Goal: Task Accomplishment & Management: Use online tool/utility

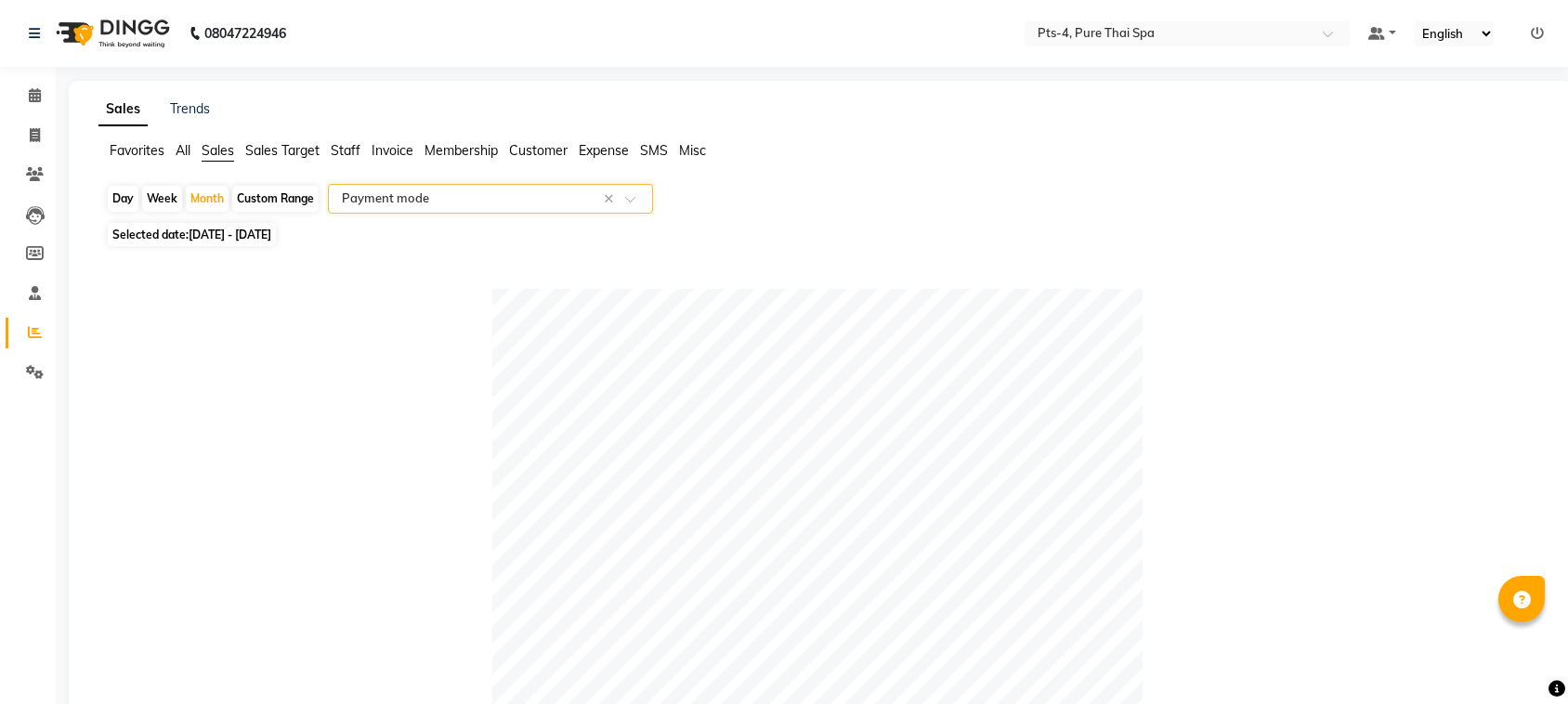
select select "csv"
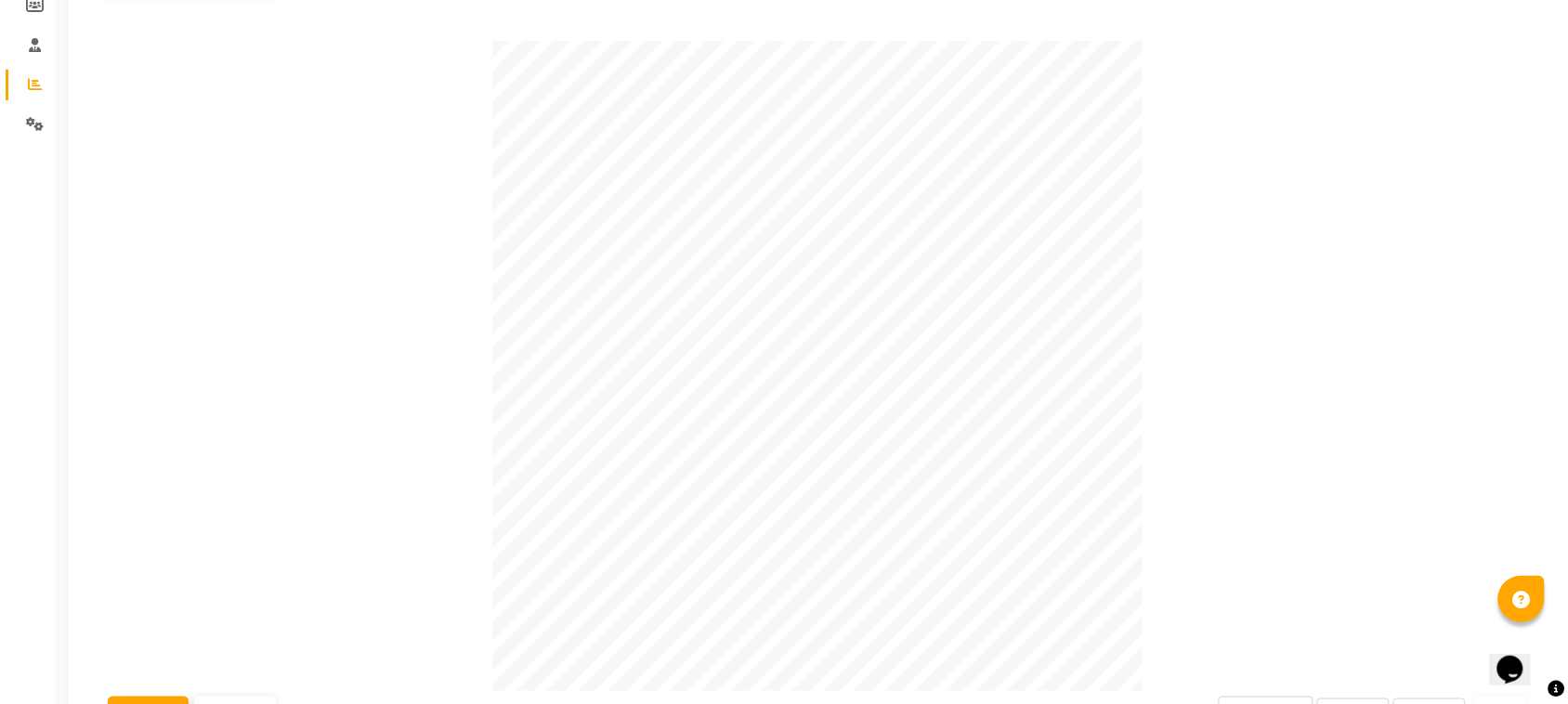
scroll to position [21, 0]
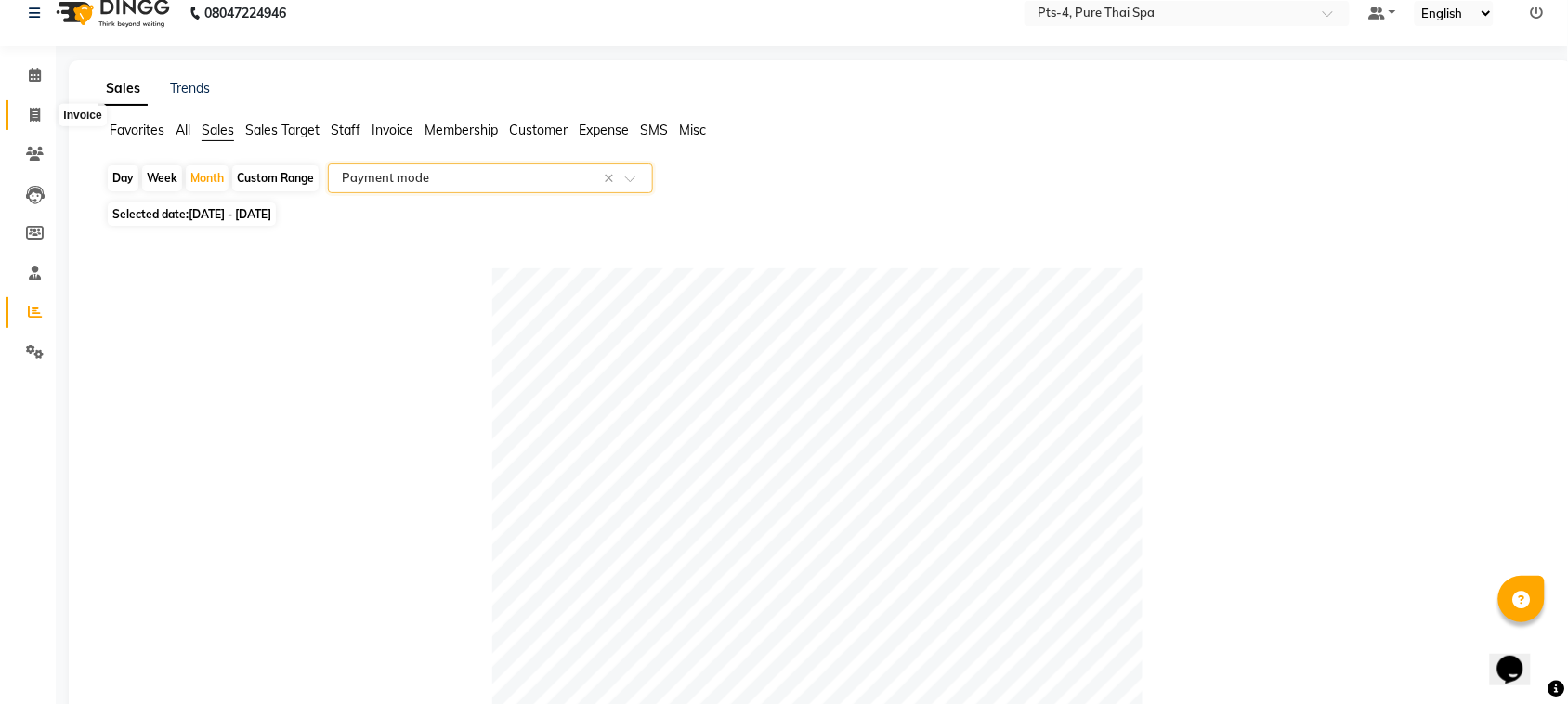
click at [33, 108] on icon at bounding box center [35, 115] width 10 height 14
select select "service"
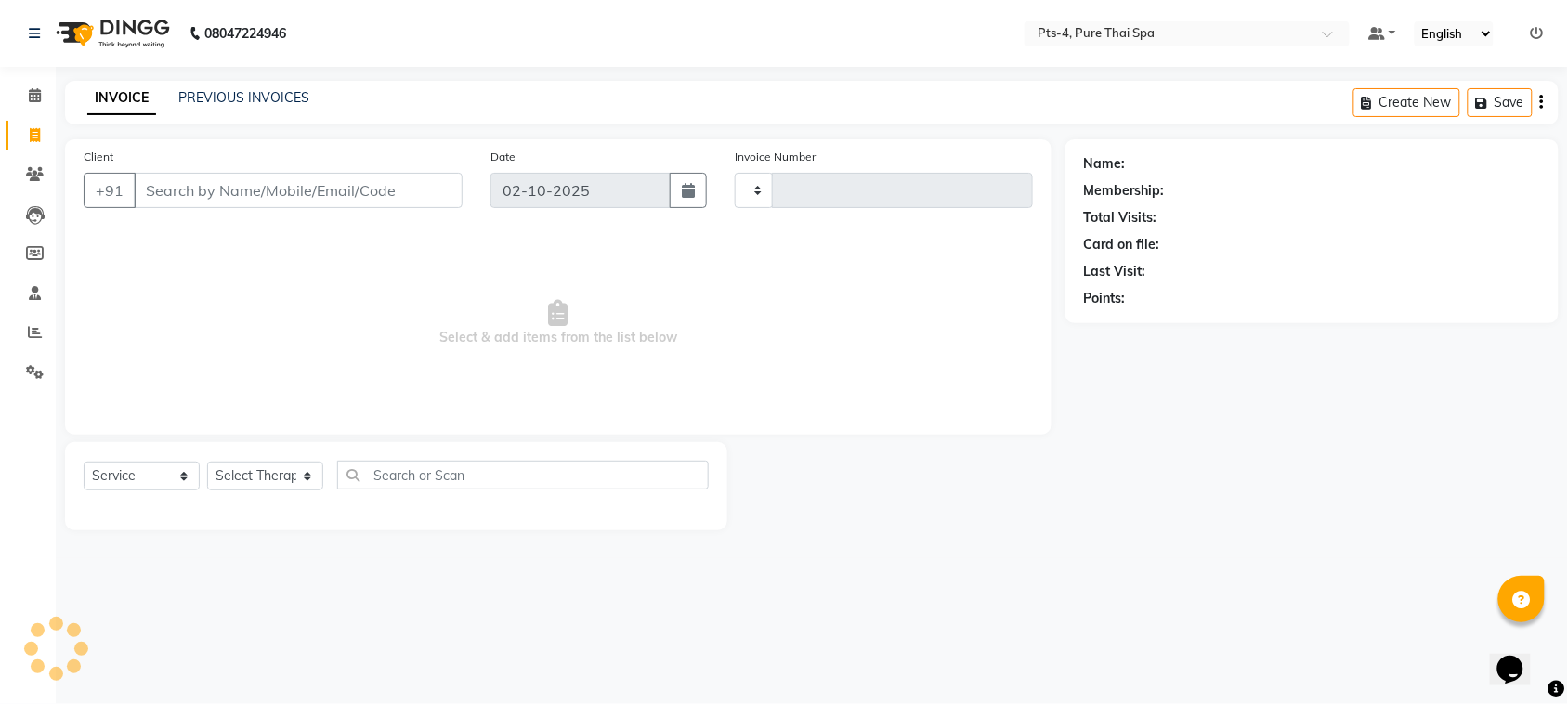
type input "151"
select select "9046"
click at [293, 98] on link "PREVIOUS INVOICES" at bounding box center [243, 97] width 131 height 17
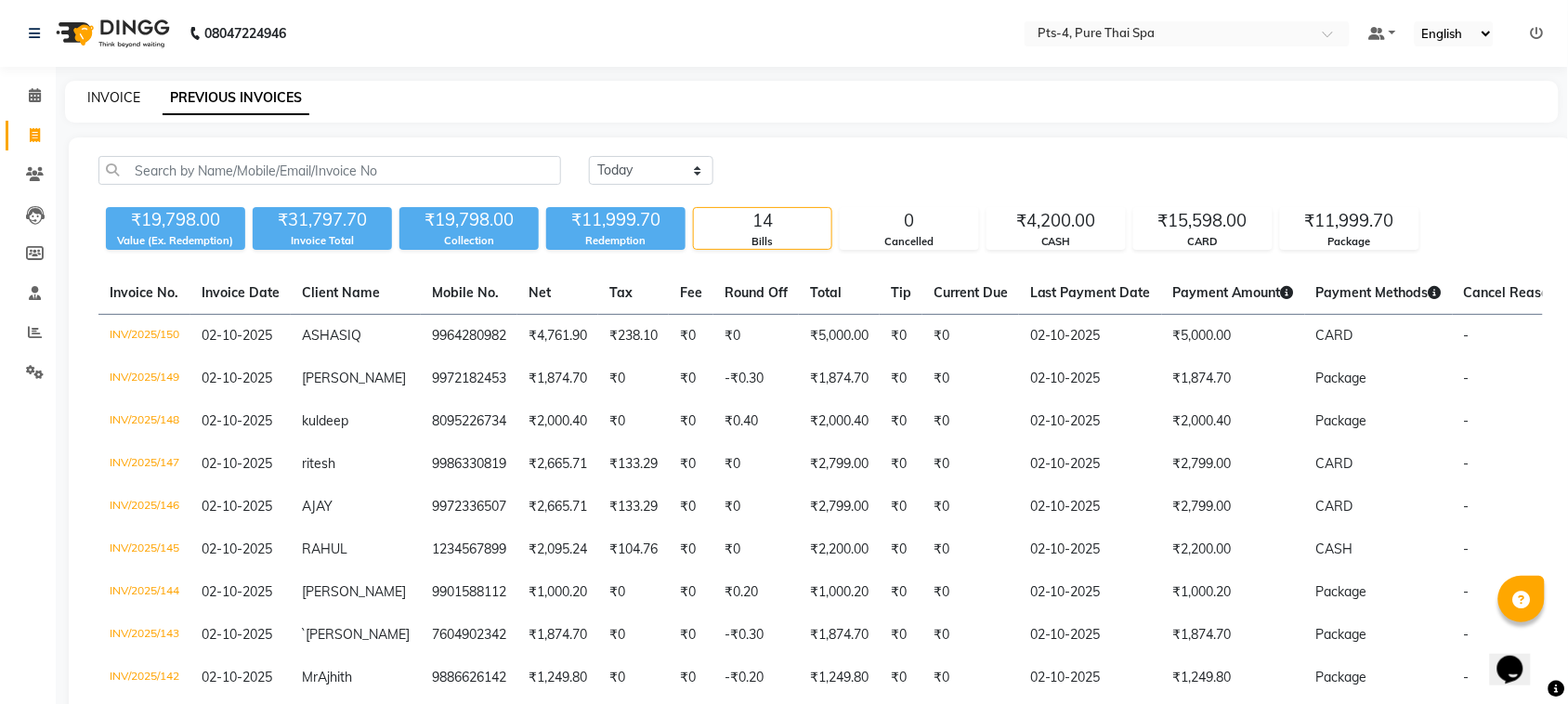
click at [118, 103] on link "INVOICE" at bounding box center [114, 97] width 53 height 17
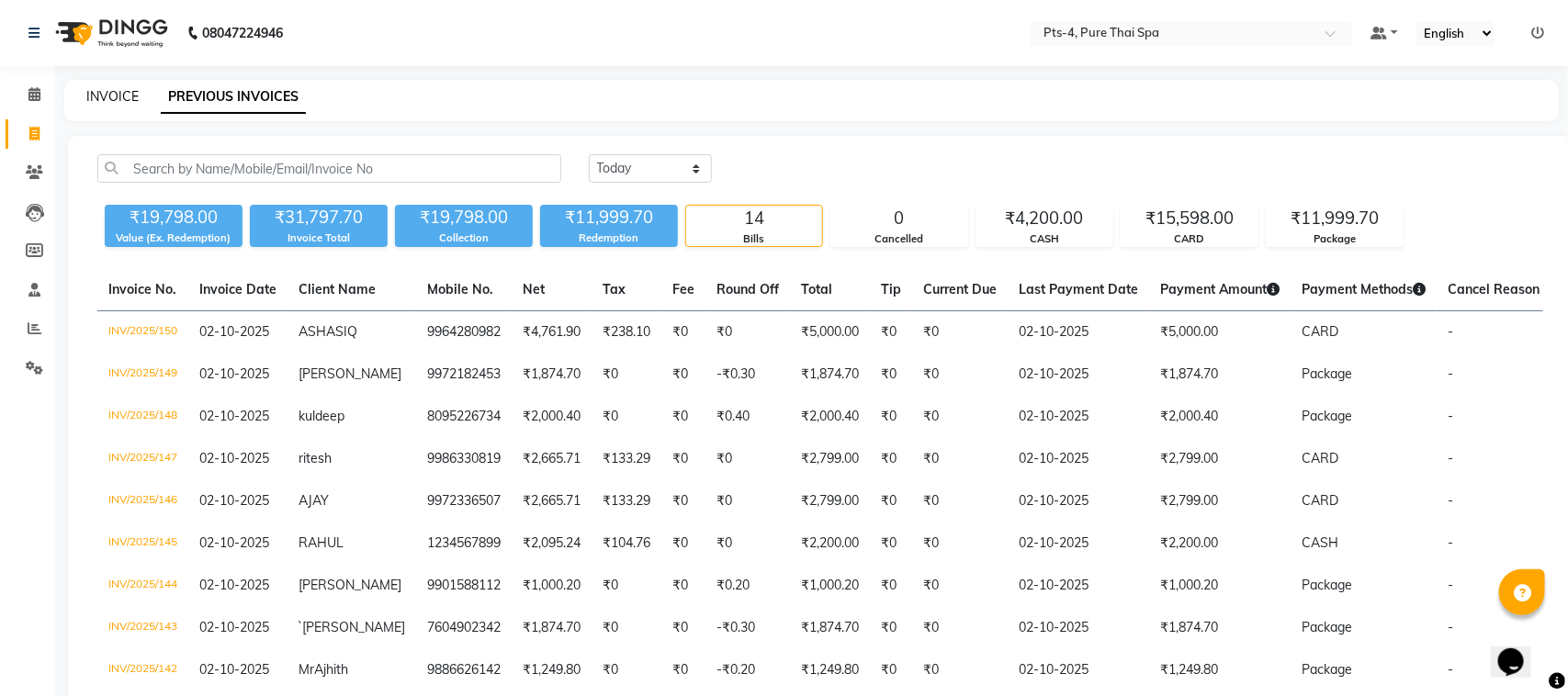
select select "service"
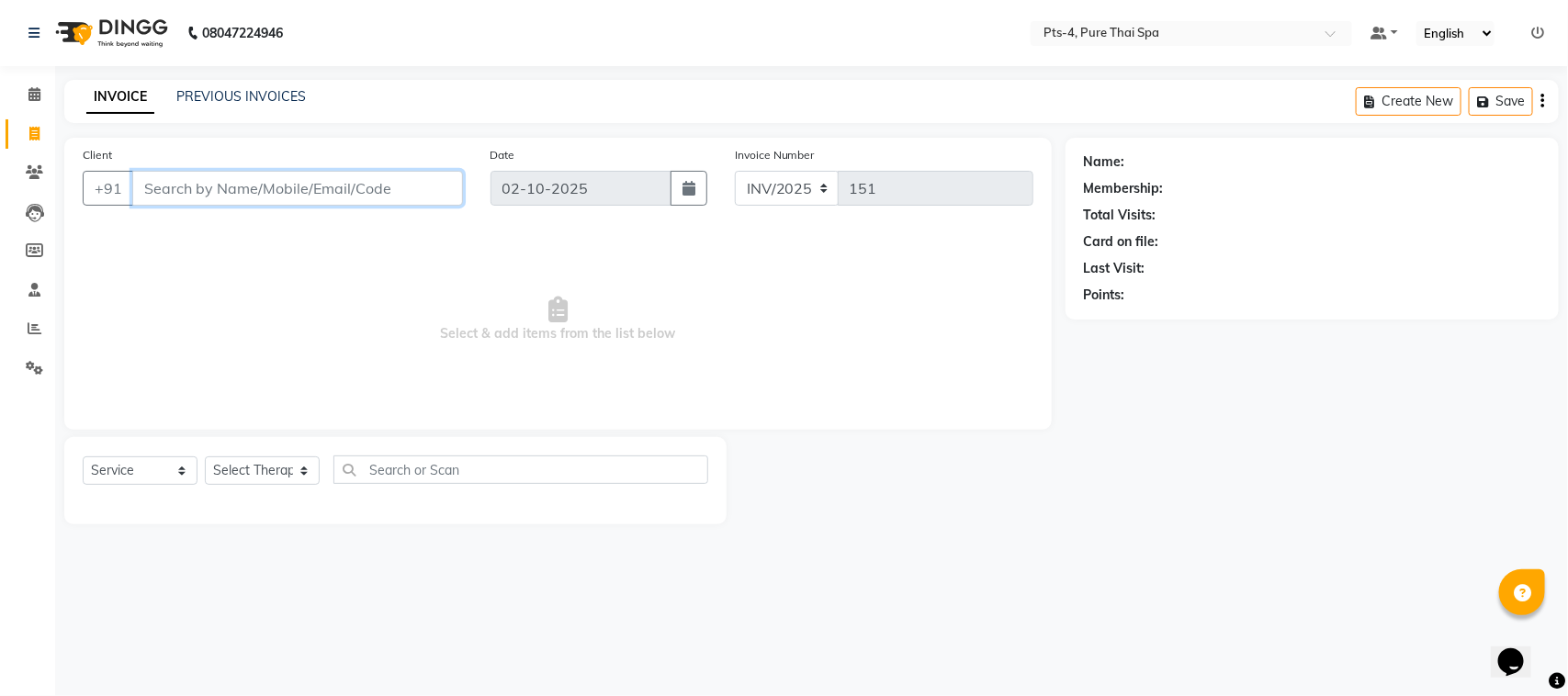
paste input "9845115807"
type input "9845115807"
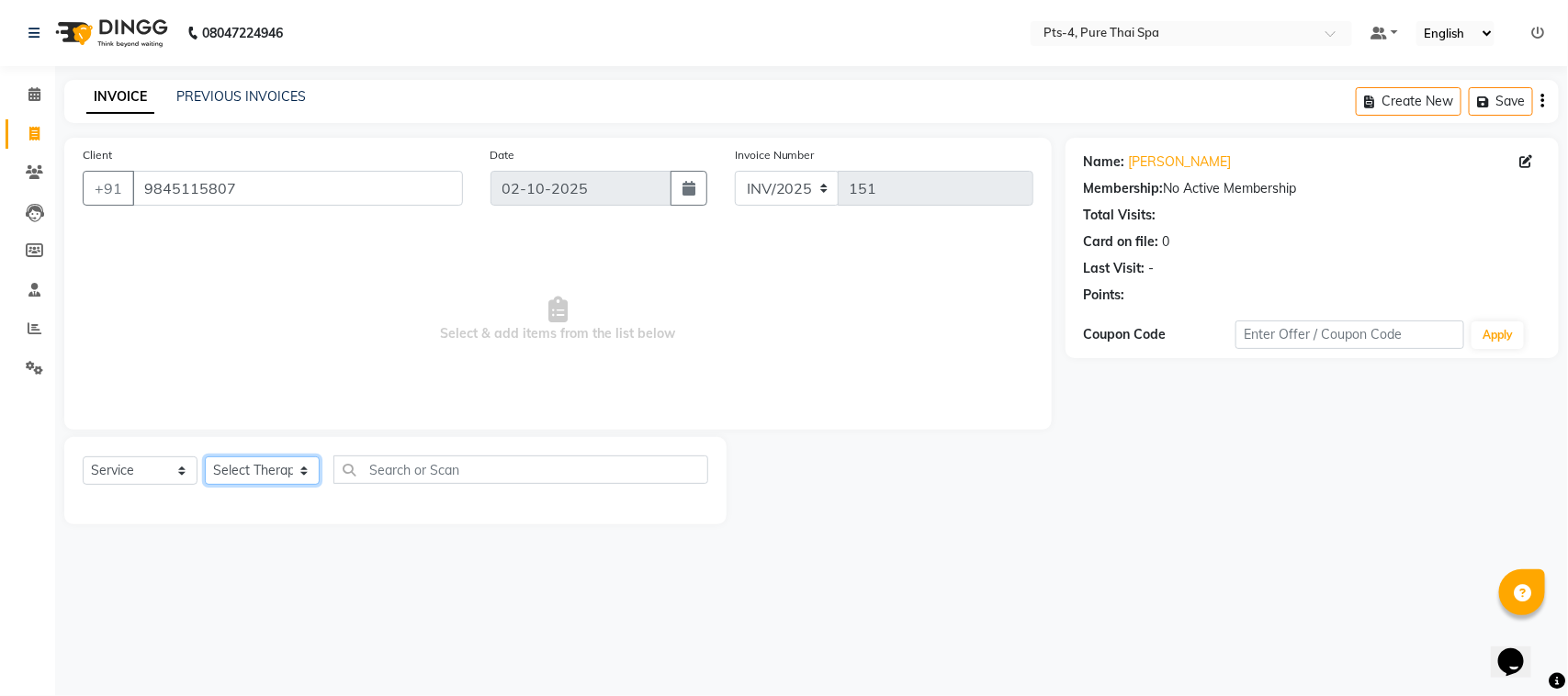
click at [291, 469] on select "Select Therapist [PERSON_NAME] NE [PERSON_NAME] anyone [PERSON_NAME] [PERSON_NA…" at bounding box center [262, 470] width 114 height 28
select select "92310"
click at [205, 457] on select "Select Therapist [PERSON_NAME] NE [PERSON_NAME] anyone [PERSON_NAME] [PERSON_NA…" at bounding box center [262, 470] width 114 height 28
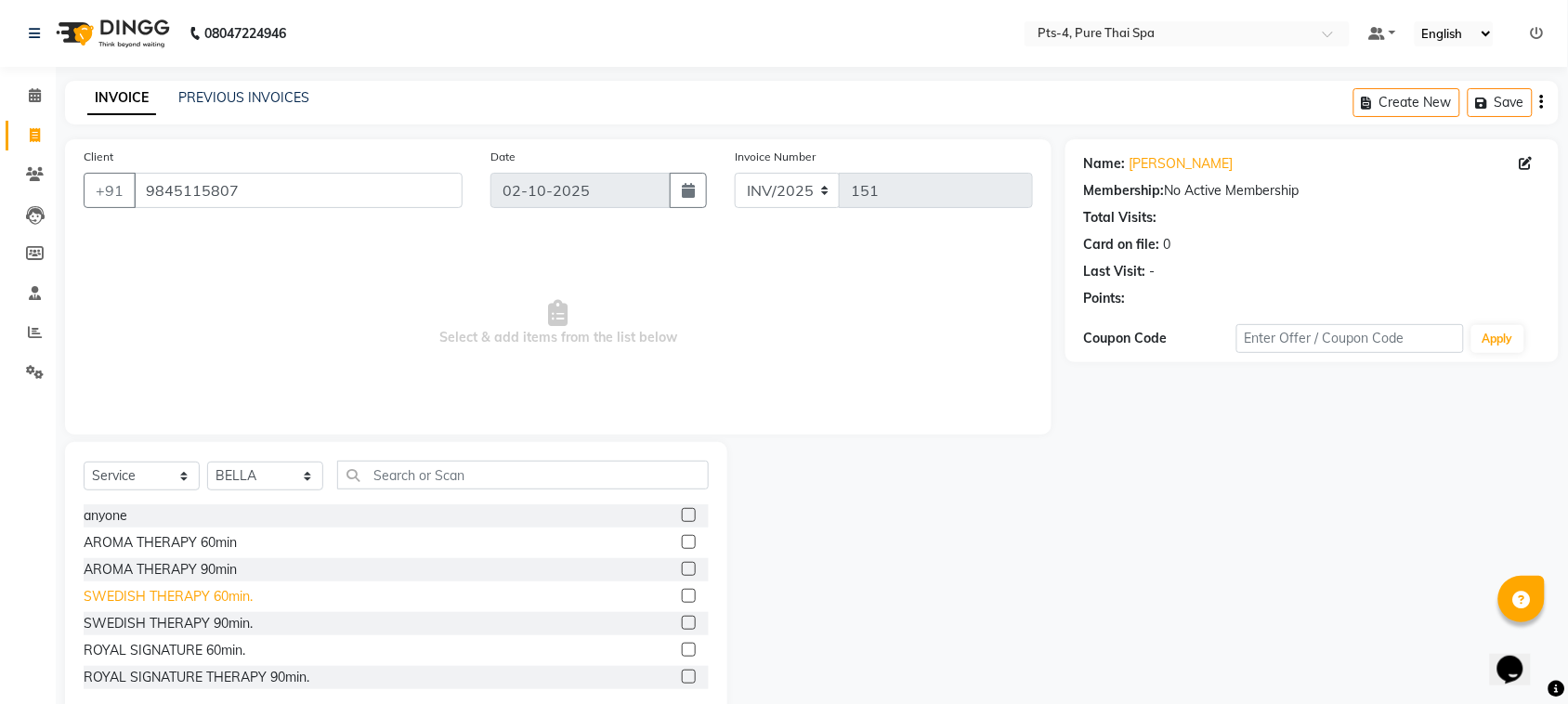
click at [216, 594] on div "SWEDISH THERAPY 60min." at bounding box center [168, 597] width 169 height 20
checkbox input "false"
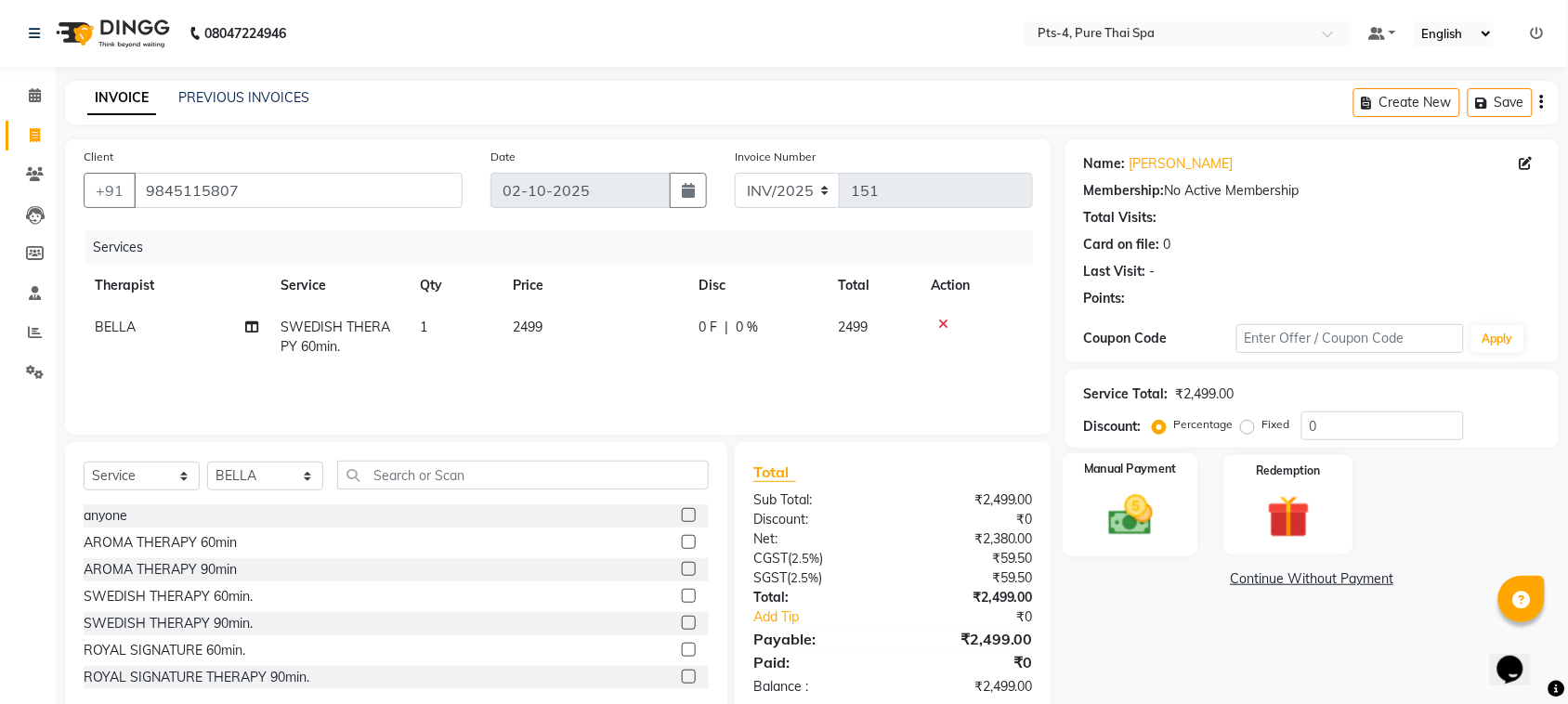
click at [1136, 508] on img at bounding box center [1130, 515] width 72 height 51
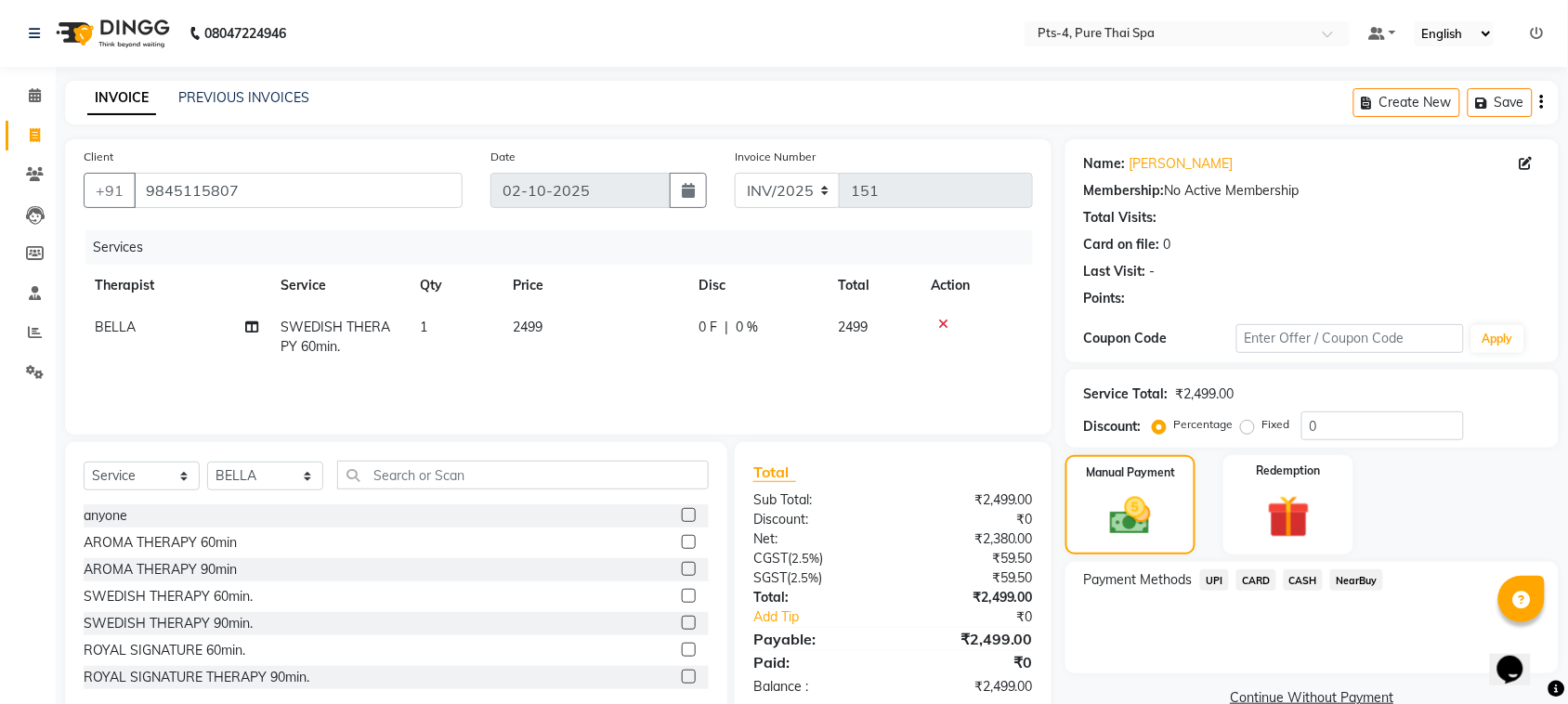
click at [1297, 581] on span "CASH" at bounding box center [1304, 580] width 40 height 22
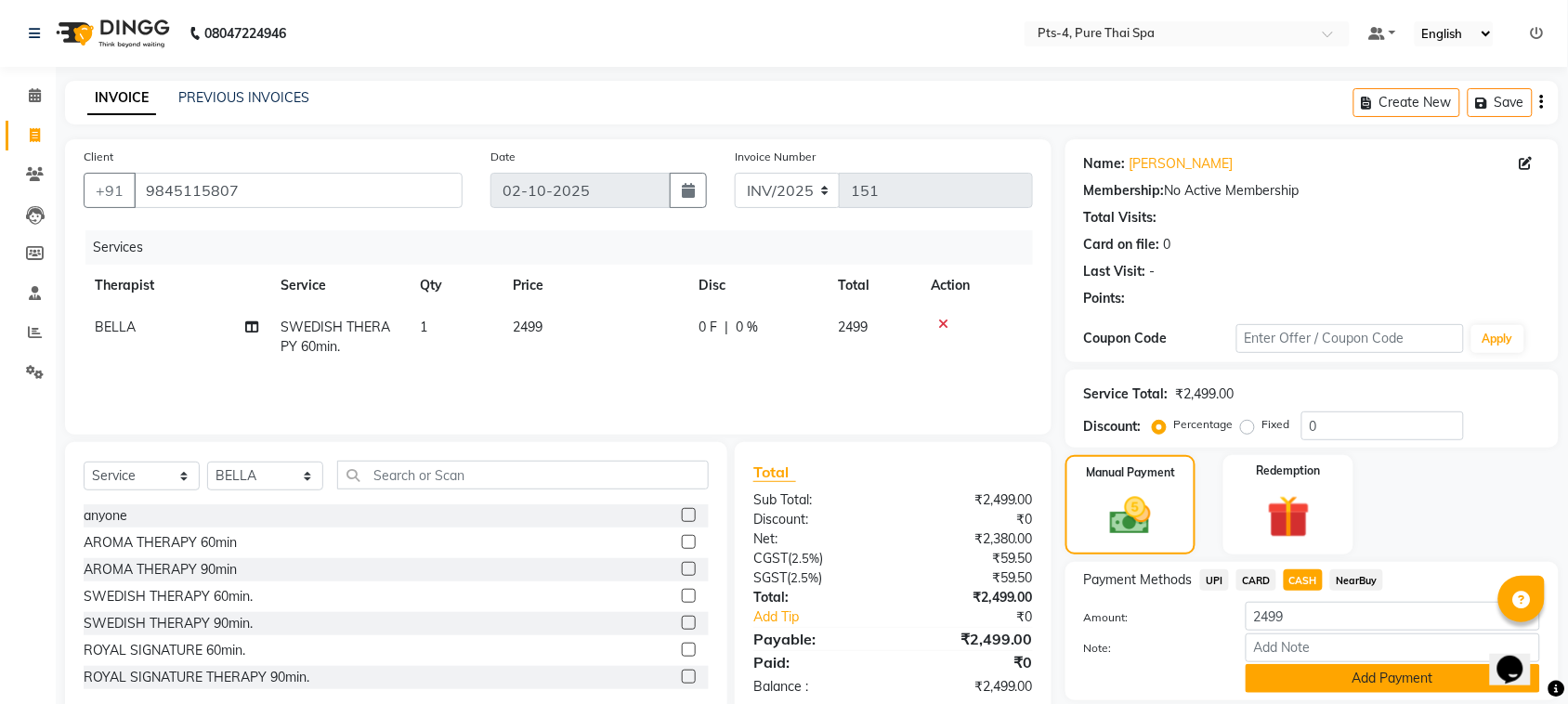
click at [1301, 690] on button "Add Payment" at bounding box center [1393, 678] width 295 height 29
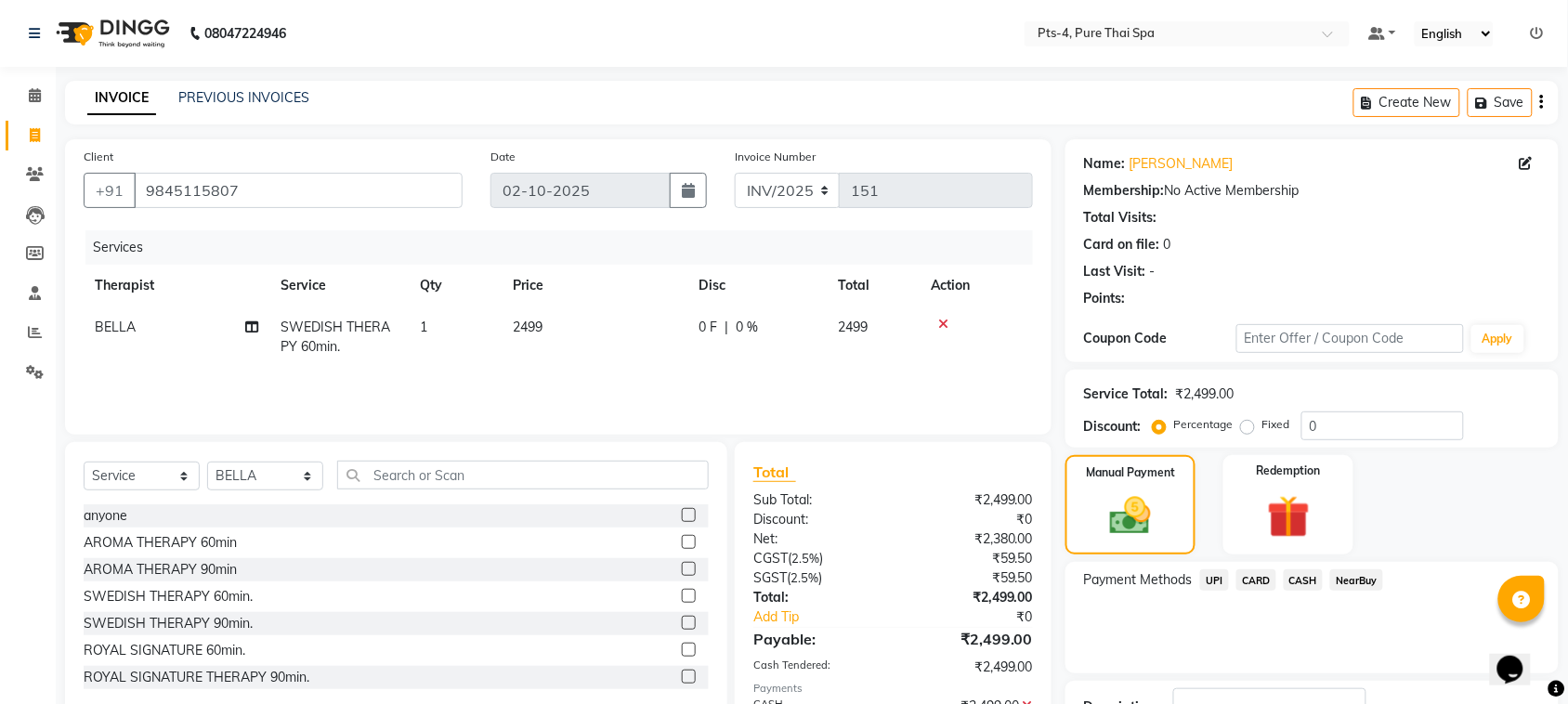
scroll to position [140, 0]
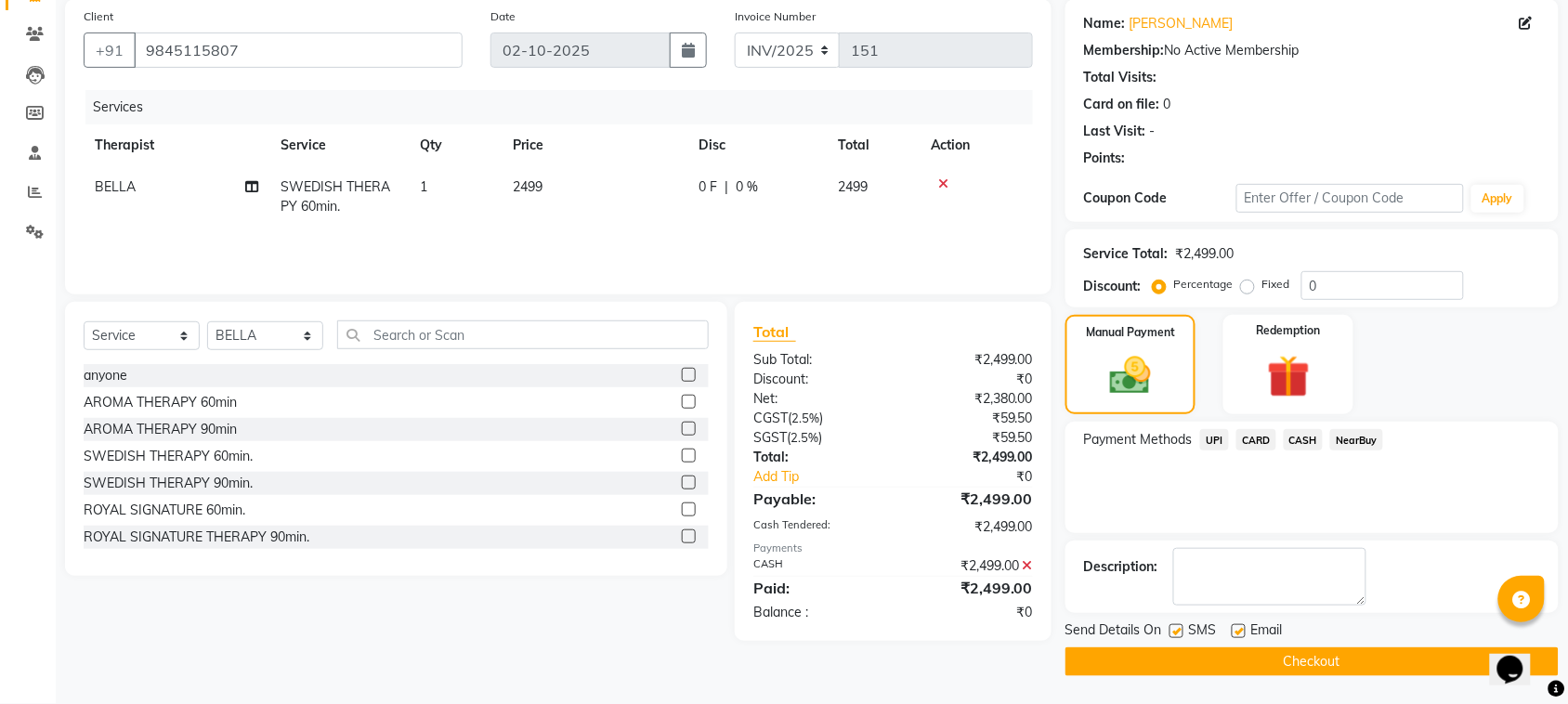
click at [1176, 632] on label at bounding box center [1176, 631] width 14 height 14
click at [1176, 632] on input "checkbox" at bounding box center [1176, 632] width 12 height 12
checkbox input "false"
click at [1241, 627] on label at bounding box center [1239, 631] width 14 height 14
click at [1241, 627] on input "checkbox" at bounding box center [1238, 632] width 12 height 12
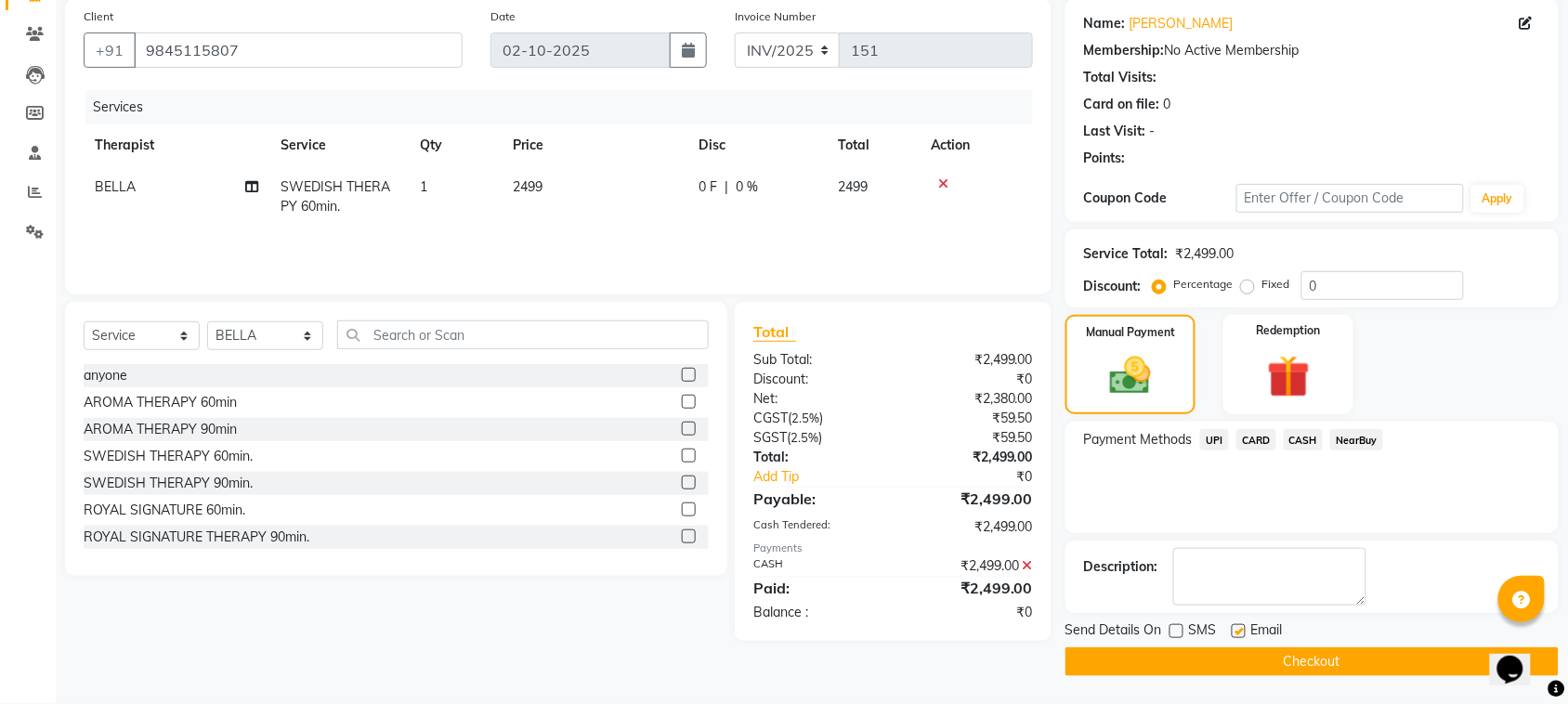
checkbox input "false"
click at [1217, 666] on button "Checkout" at bounding box center [1312, 661] width 493 height 29
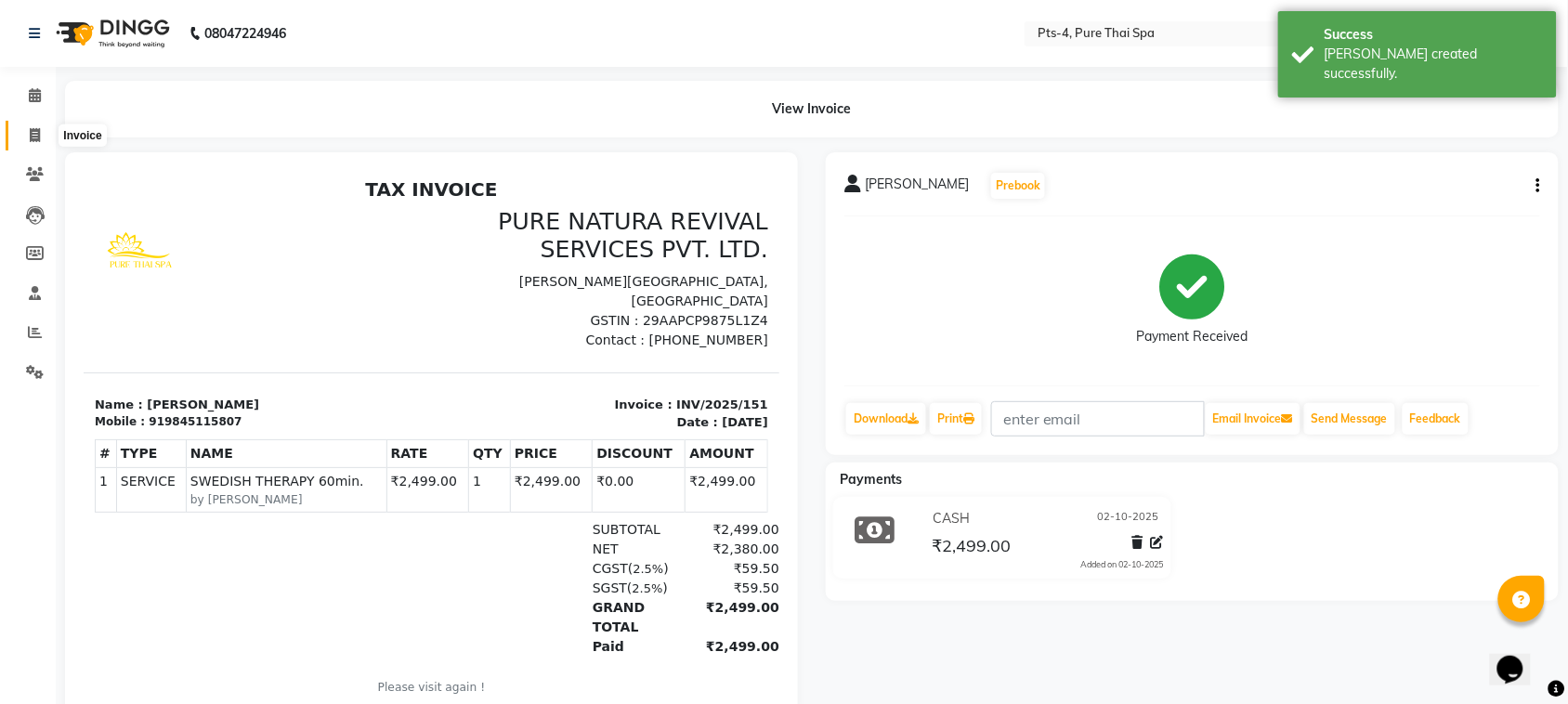
click at [39, 139] on icon at bounding box center [35, 135] width 10 height 14
select select "service"
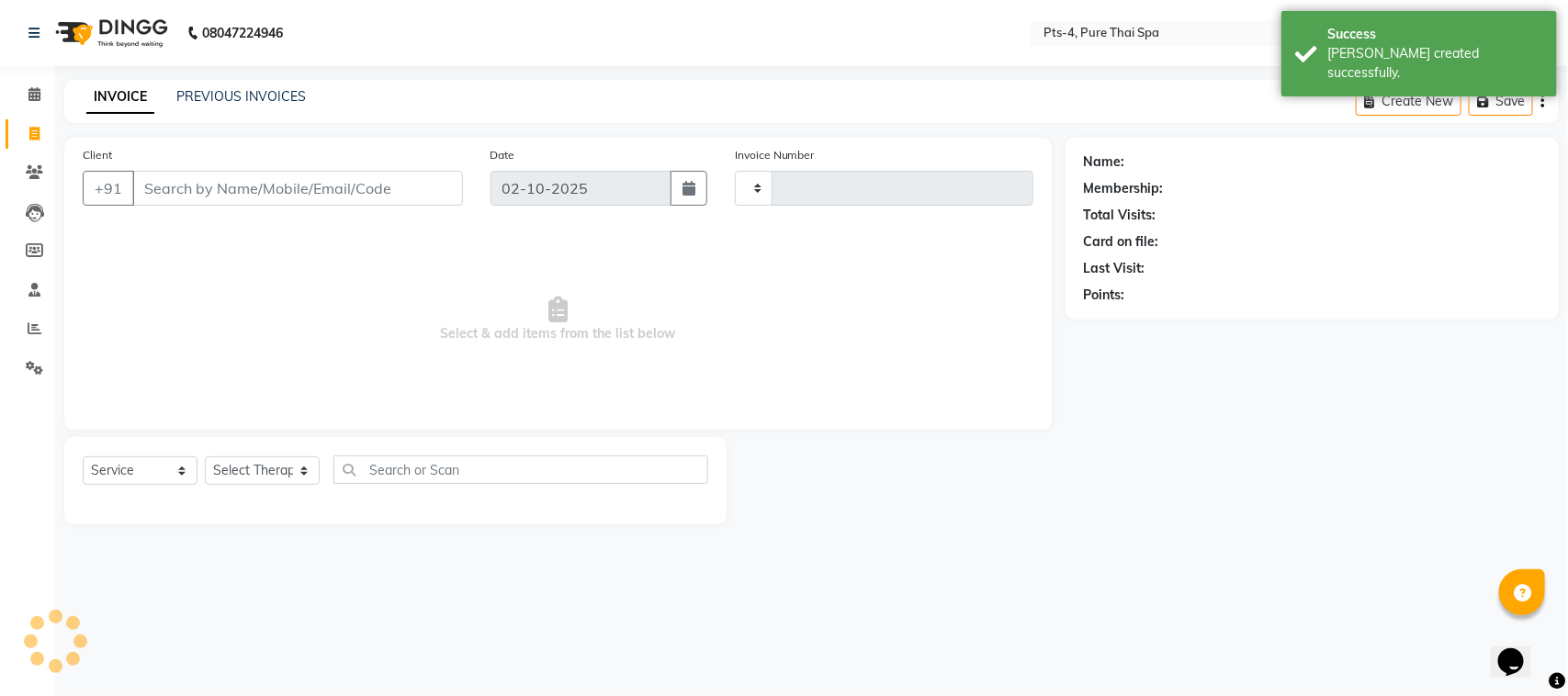
type input "152"
select select "9046"
click at [221, 98] on link "PREVIOUS INVOICES" at bounding box center [240, 96] width 129 height 17
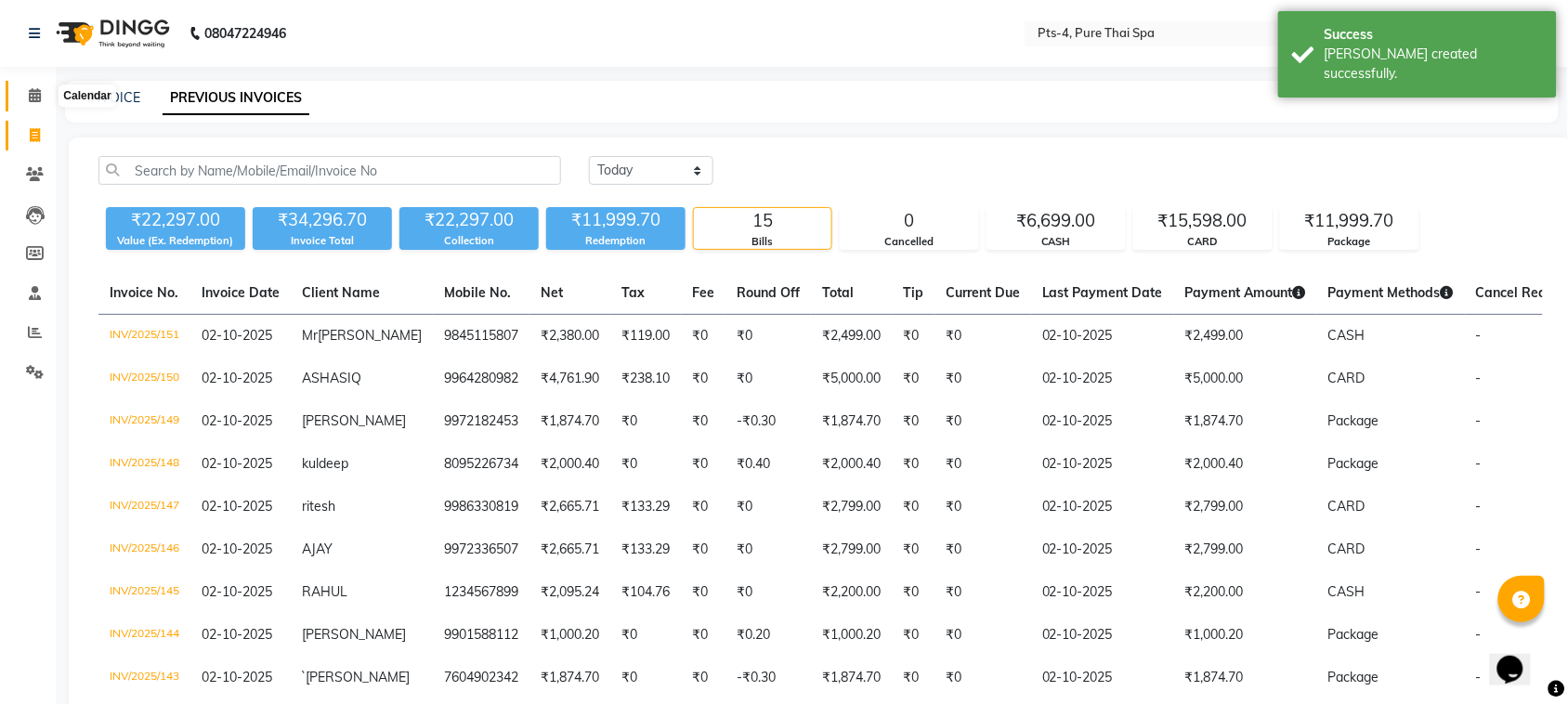
click at [30, 98] on icon at bounding box center [35, 95] width 12 height 14
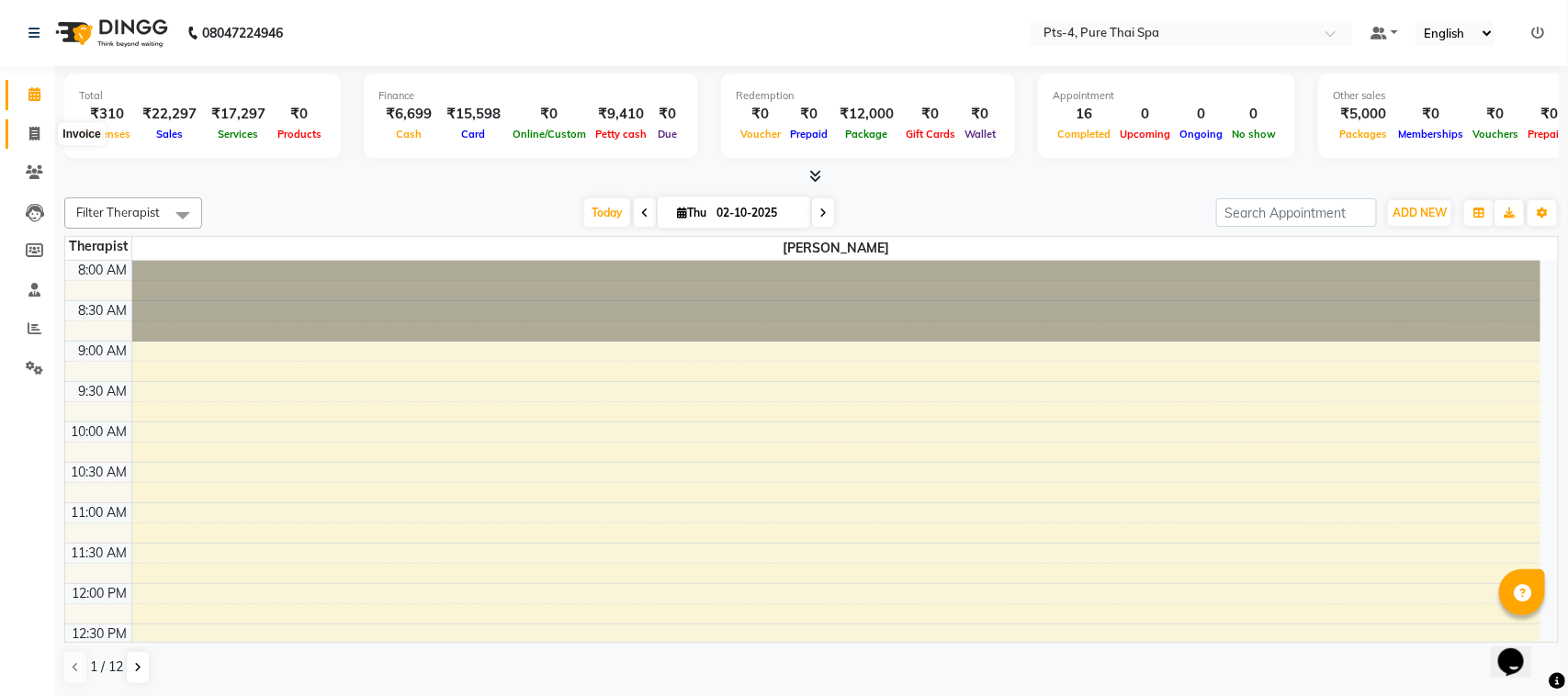
click at [25, 133] on span at bounding box center [34, 135] width 32 height 22
select select "service"
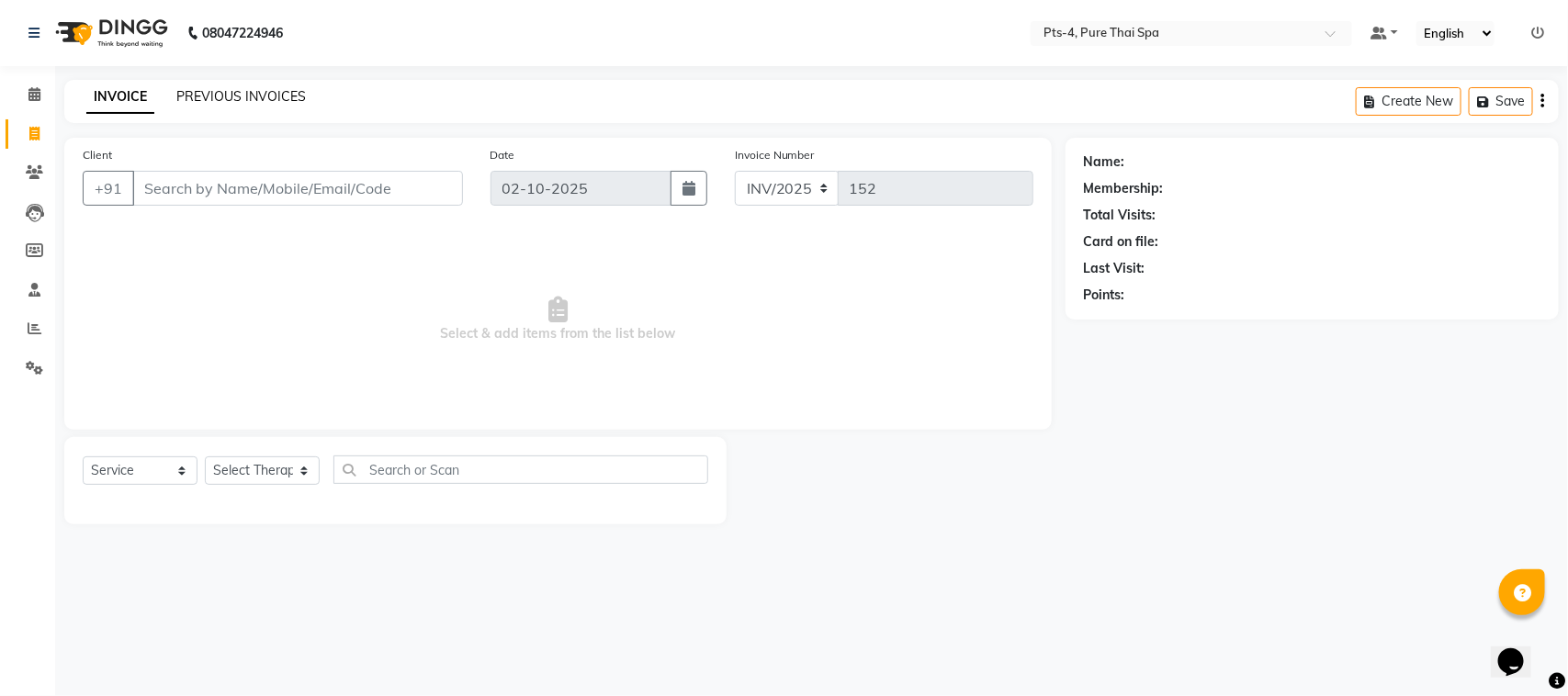
click at [236, 98] on link "PREVIOUS INVOICES" at bounding box center [240, 96] width 129 height 17
